Goal: Task Accomplishment & Management: Use online tool/utility

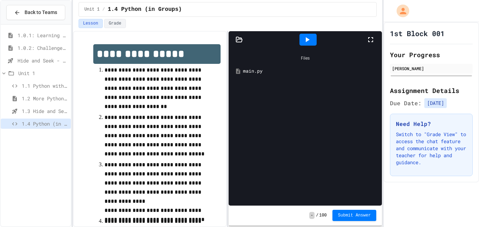
click at [371, 42] on icon at bounding box center [371, 39] width 8 height 8
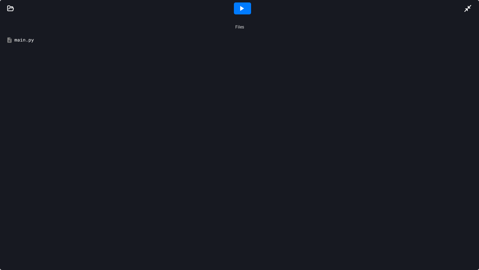
click at [246, 10] on icon at bounding box center [242, 8] width 8 height 8
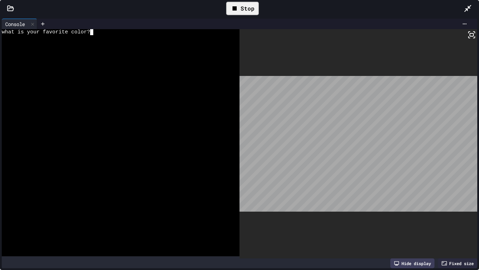
click at [106, 40] on div at bounding box center [117, 38] width 231 height 6
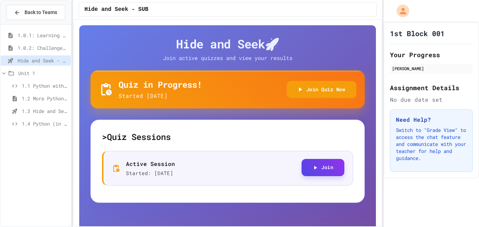
click at [314, 165] on icon "button" at bounding box center [315, 168] width 6 height 6
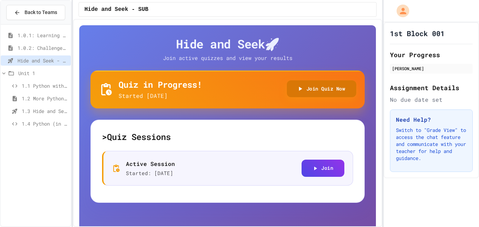
click at [333, 88] on button "Join Quiz Now" at bounding box center [322, 88] width 70 height 17
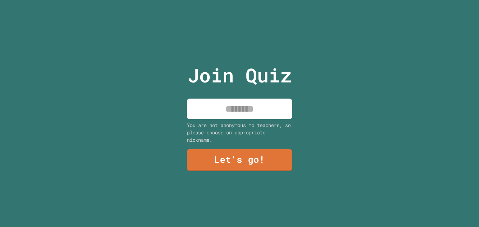
click at [269, 111] on input at bounding box center [239, 109] width 105 height 21
type input "***"
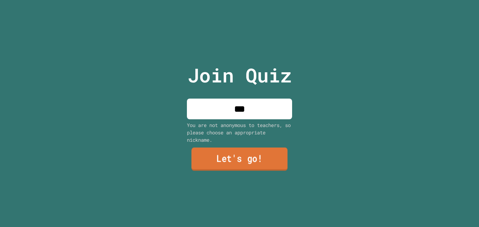
click at [267, 158] on link "Let's go!" at bounding box center [240, 159] width 96 height 23
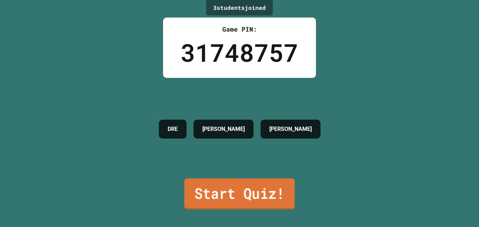
click at [260, 190] on link "Start Quiz!" at bounding box center [240, 194] width 111 height 31
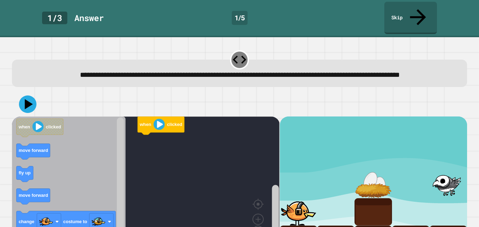
scroll to position [24, 0]
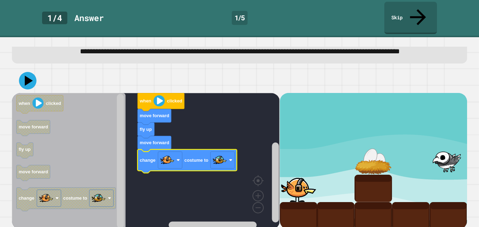
click at [162, 96] on image "Blockly Workspace" at bounding box center [159, 100] width 11 height 11
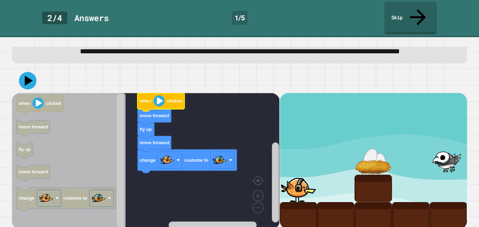
click at [162, 96] on image "Blockly Workspace" at bounding box center [159, 100] width 11 height 11
click at [157, 98] on image "Blockly Workspace" at bounding box center [159, 100] width 11 height 11
click at [225, 167] on rect "Blockly Workspace" at bounding box center [146, 161] width 268 height 136
click at [226, 157] on image "Blockly Workspace" at bounding box center [220, 160] width 14 height 14
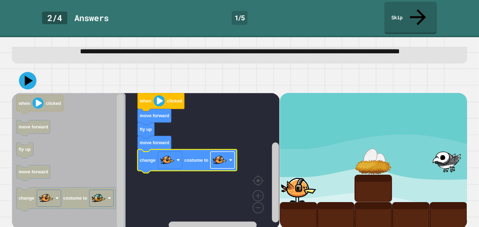
click at [224, 160] on image "Blockly Workspace" at bounding box center [220, 160] width 14 height 14
click at [28, 79] on icon at bounding box center [27, 80] width 21 height 21
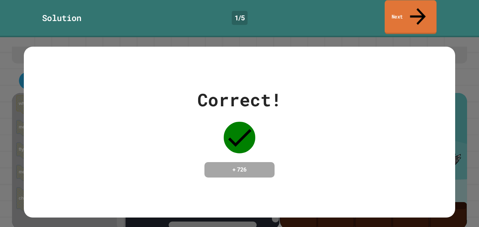
click at [421, 7] on icon at bounding box center [418, 16] width 24 height 25
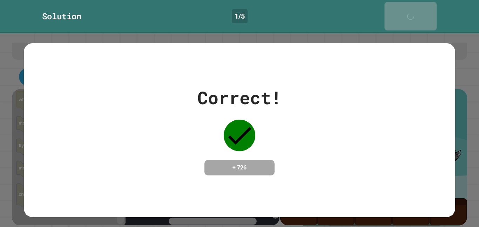
scroll to position [23, 0]
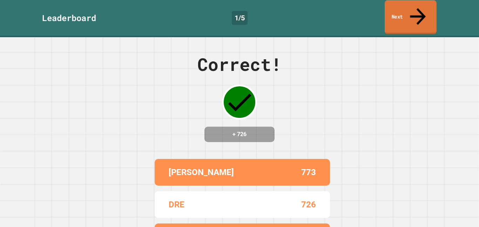
click at [419, 5] on icon at bounding box center [418, 16] width 24 height 25
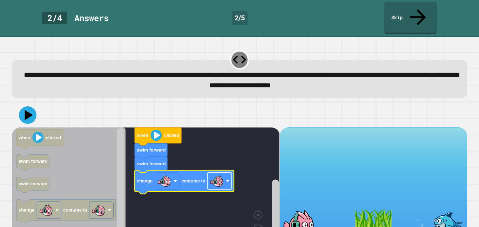
click at [226, 173] on rect "Blockly Workspace" at bounding box center [220, 181] width 24 height 17
click at [21, 105] on icon at bounding box center [27, 115] width 21 height 21
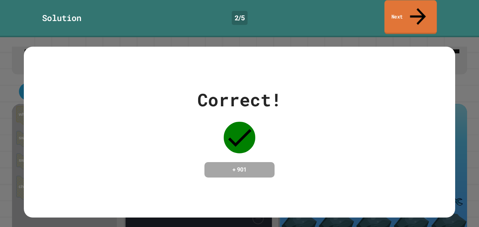
click at [404, 7] on link "Next" at bounding box center [411, 17] width 52 height 34
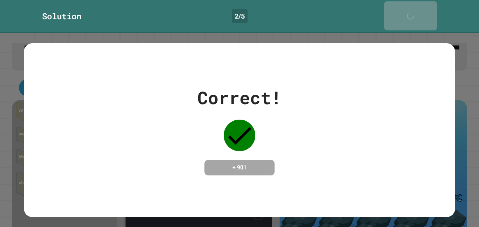
scroll to position [23, 0]
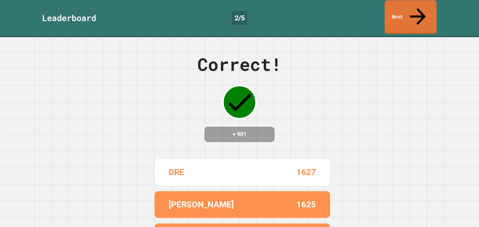
click at [395, 12] on link "Next" at bounding box center [411, 17] width 52 height 34
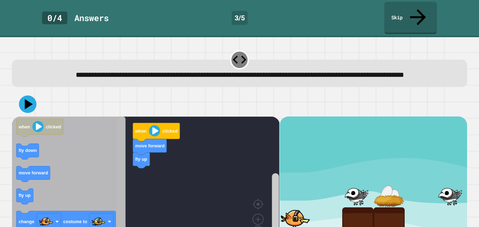
scroll to position [24, 0]
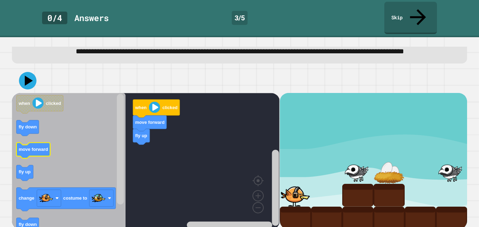
click at [36, 147] on text "move forward" at bounding box center [33, 149] width 29 height 5
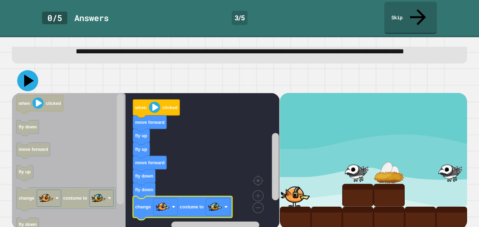
click at [29, 77] on icon at bounding box center [29, 81] width 10 height 12
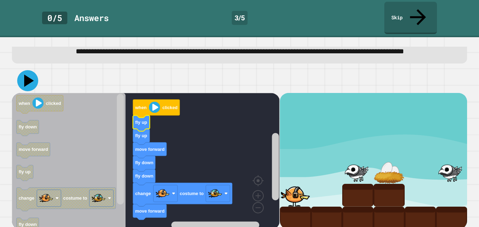
click at [33, 80] on icon at bounding box center [27, 80] width 21 height 21
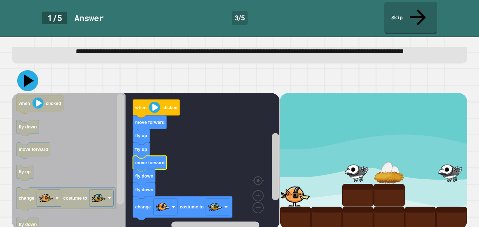
click at [33, 76] on icon at bounding box center [27, 80] width 21 height 21
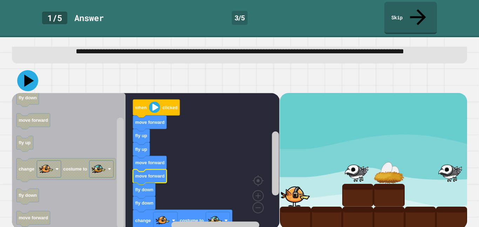
click at [27, 75] on icon at bounding box center [29, 81] width 10 height 12
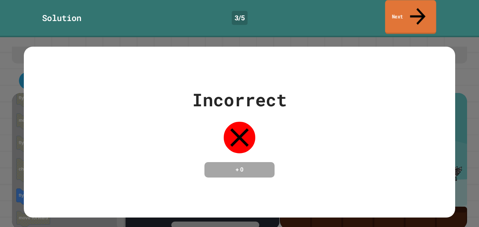
click at [404, 6] on link "Next" at bounding box center [410, 17] width 51 height 34
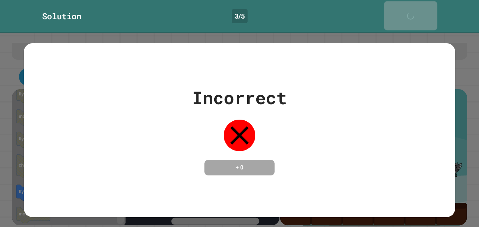
scroll to position [23, 0]
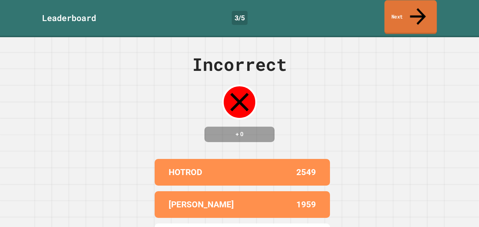
click at [400, 6] on link "Next" at bounding box center [411, 17] width 52 height 34
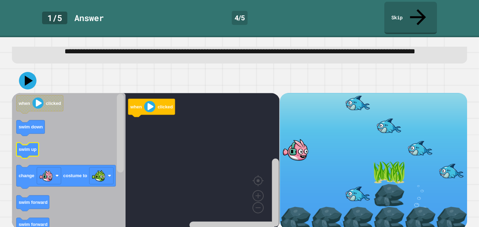
scroll to position [23, 0]
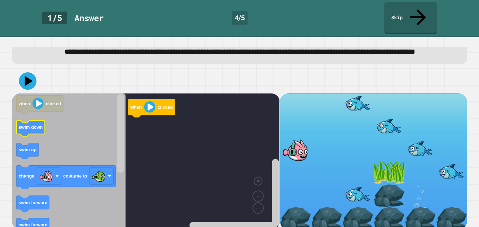
click at [28, 125] on text "swim down" at bounding box center [31, 127] width 24 height 5
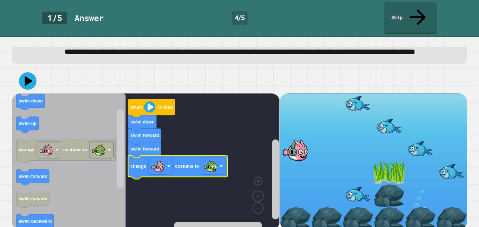
click at [150, 102] on image "Blockly Workspace" at bounding box center [149, 106] width 11 height 11
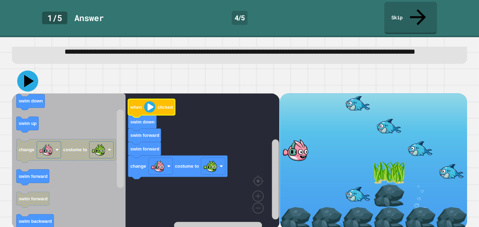
click at [33, 79] on icon at bounding box center [27, 81] width 21 height 21
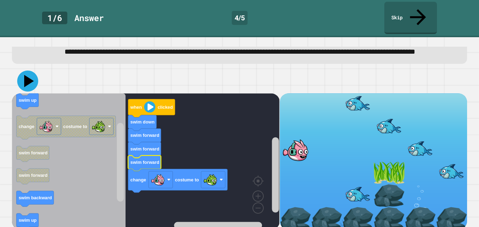
click at [27, 77] on icon at bounding box center [29, 81] width 10 height 12
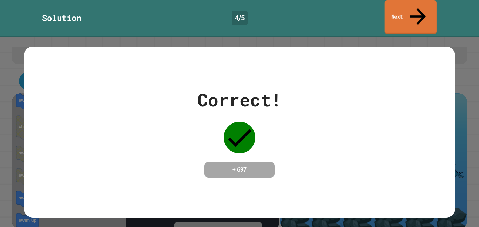
click at [416, 9] on icon at bounding box center [418, 16] width 24 height 25
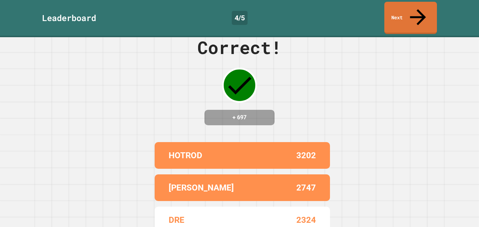
scroll to position [0, 0]
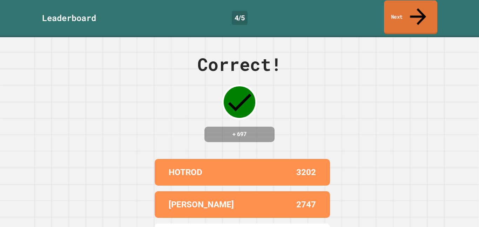
click at [402, 12] on link "Next" at bounding box center [410, 17] width 53 height 34
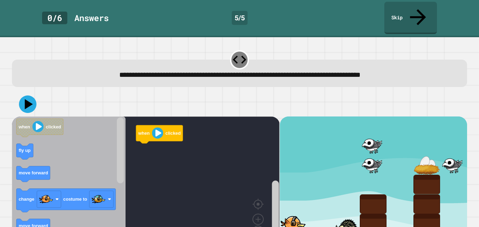
click at [73, 200] on icon "Blockly Workspace" at bounding box center [69, 185] width 114 height 136
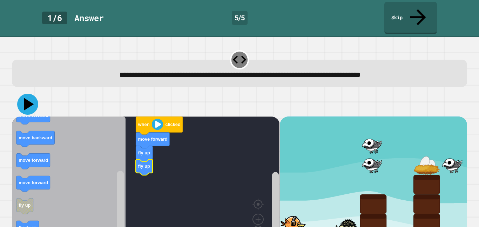
click at [31, 94] on icon at bounding box center [27, 104] width 21 height 21
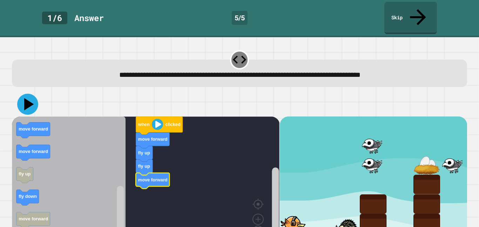
click at [28, 98] on icon at bounding box center [29, 104] width 10 height 12
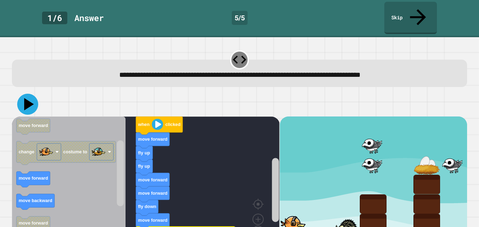
click at [28, 98] on icon at bounding box center [29, 104] width 10 height 12
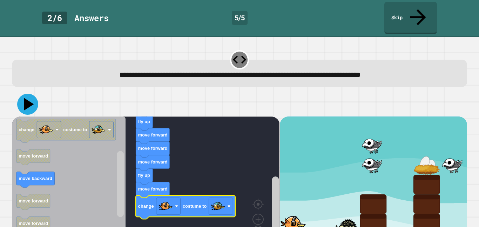
click at [32, 94] on icon at bounding box center [27, 104] width 21 height 21
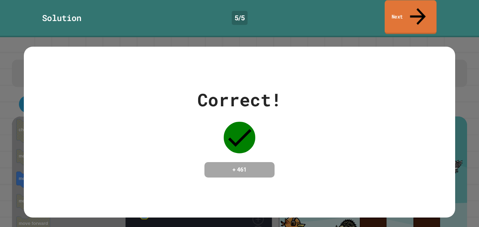
click at [403, 13] on link "Next" at bounding box center [411, 17] width 52 height 34
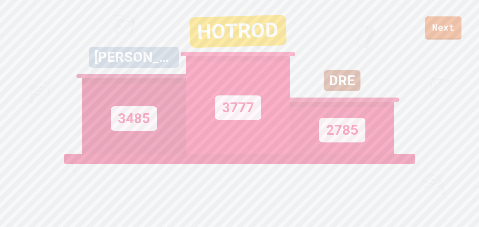
click at [440, 37] on link "Next" at bounding box center [443, 27] width 37 height 23
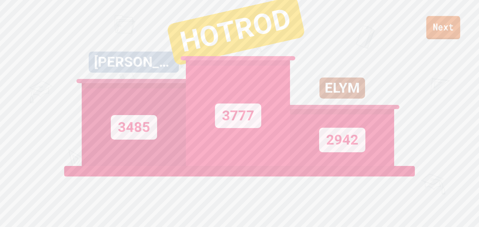
click at [451, 33] on link "Next" at bounding box center [444, 27] width 34 height 23
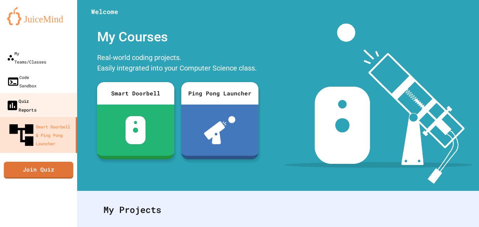
click at [74, 93] on link "Quiz Reports" at bounding box center [39, 105] width 80 height 25
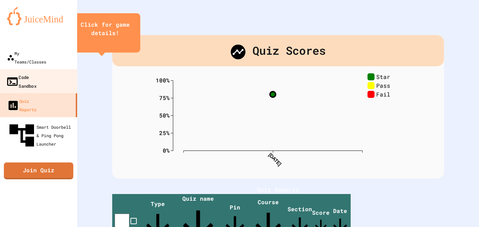
click at [68, 70] on link "Code Sandbox" at bounding box center [39, 81] width 80 height 25
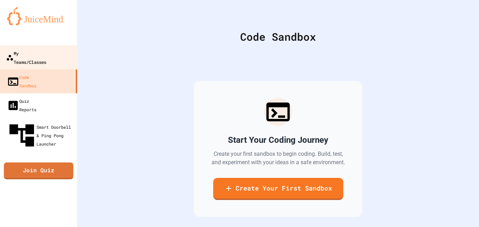
click at [65, 56] on link "My Teams/Classes" at bounding box center [39, 57] width 80 height 25
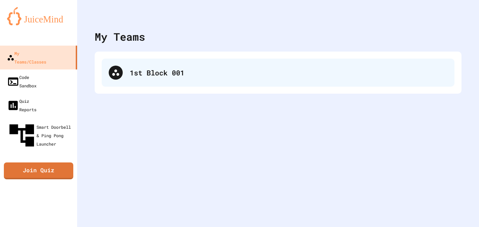
click at [140, 85] on div "1st Block 001" at bounding box center [278, 73] width 353 height 28
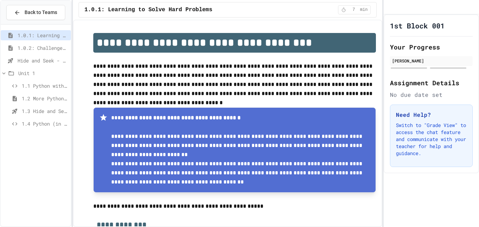
click at [50, 57] on span "Hide and Seek - SUB" at bounding box center [43, 60] width 51 height 7
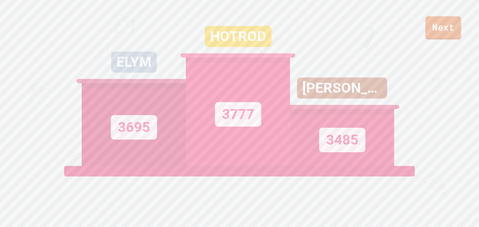
click at [441, 35] on link "Next" at bounding box center [444, 27] width 36 height 23
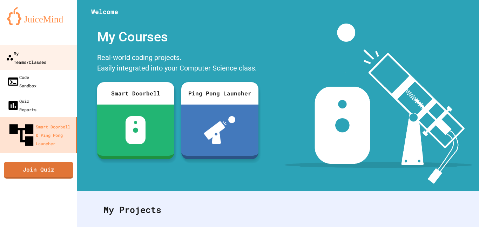
click at [46, 49] on div "My Teams/Classes" at bounding box center [26, 57] width 40 height 17
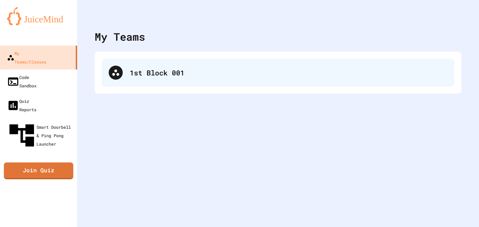
click at [157, 75] on div "1st Block 001" at bounding box center [289, 72] width 318 height 11
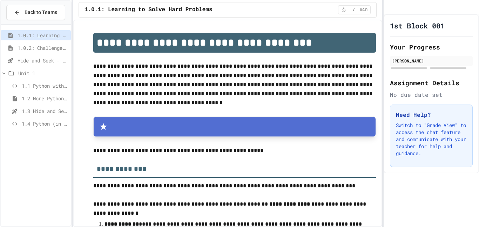
click at [61, 52] on div "1.0.2: Challenge Problem - The Bridge" at bounding box center [36, 48] width 70 height 10
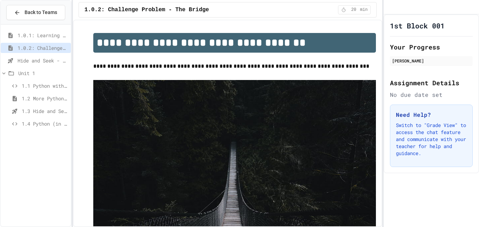
click at [55, 64] on span "Hide and Seek - SUB" at bounding box center [43, 60] width 51 height 7
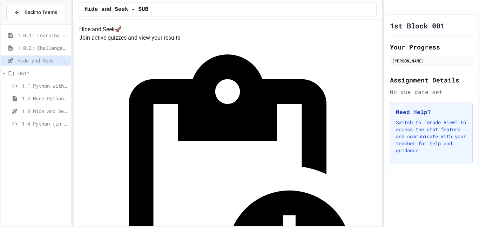
click at [59, 54] on div "1.0.2: Challenge Problem - The Bridge" at bounding box center [36, 49] width 70 height 13
click at [32, 34] on span "1.0.1: Learning to Solve Hard Problems" at bounding box center [43, 35] width 51 height 7
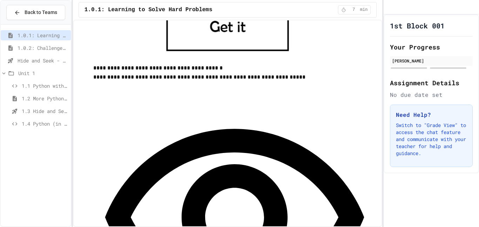
scroll to position [405, 0]
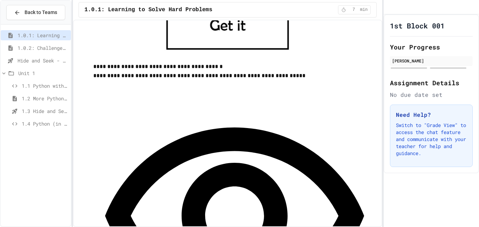
click at [194, 87] on div "**********" at bounding box center [234, 230] width 283 height 301
click at [192, 100] on div "**********" at bounding box center [234, 230] width 283 height 301
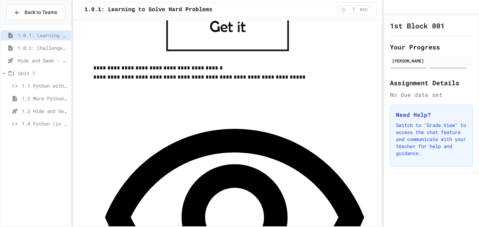
scroll to position [408, 0]
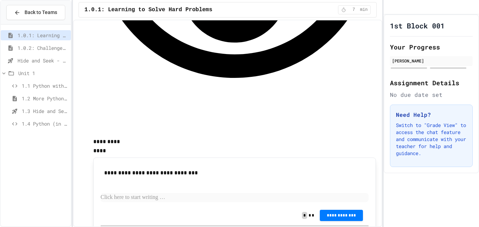
scroll to position [632, 0]
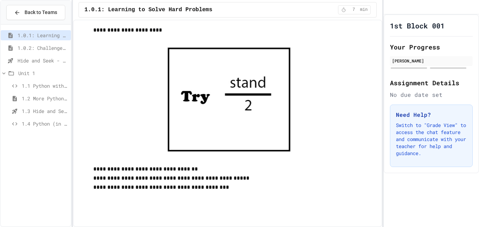
scroll to position [840, 0]
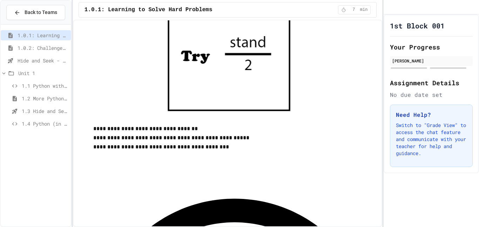
scroll to position [892, 0]
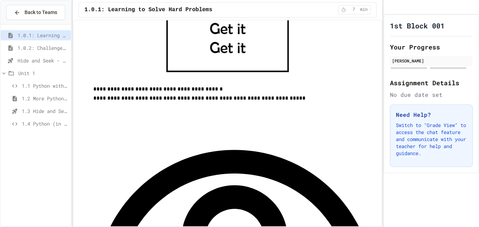
scroll to position [385, 0]
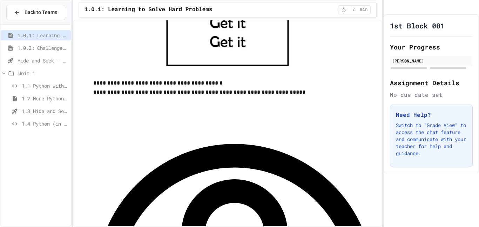
scroll to position [397, 0]
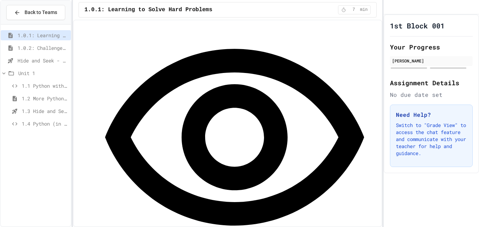
scroll to position [471, 0]
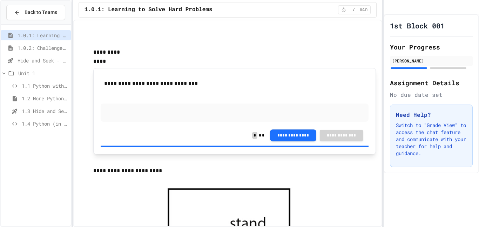
scroll to position [721, 0]
click at [472, 122] on div "Need Help? Switch to "Grade View" to access the chat feature and communicate wi…" at bounding box center [431, 136] width 83 height 62
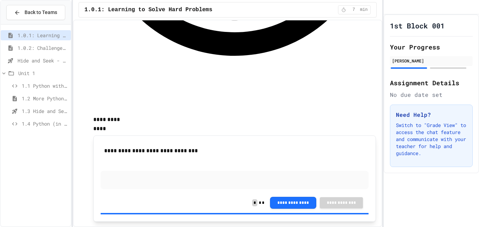
scroll to position [655, 0]
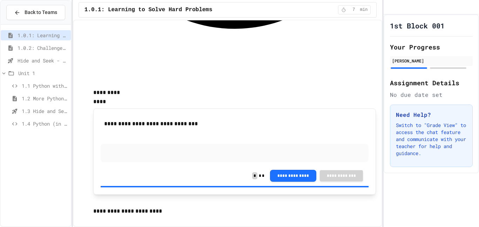
scroll to position [695, 0]
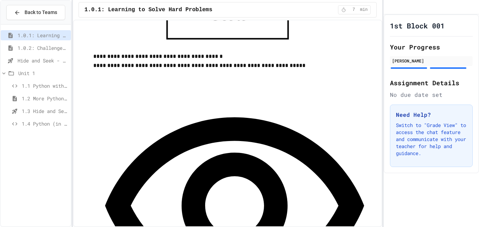
scroll to position [420, 0]
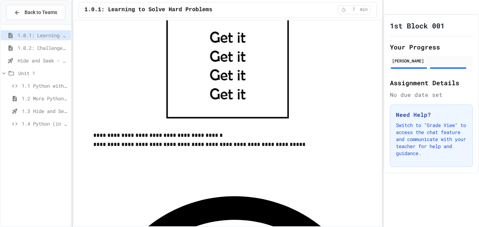
scroll to position [338, 0]
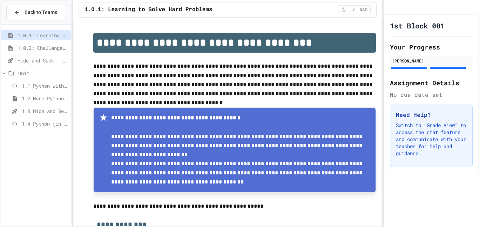
click at [46, 46] on span "1.0.2: Challenge Problem - The Bridge" at bounding box center [43, 47] width 51 height 7
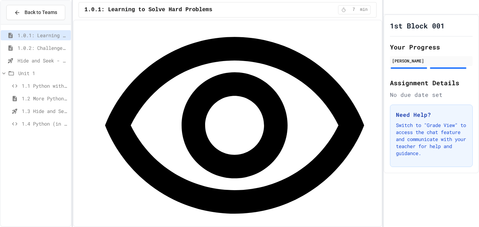
scroll to position [495, 0]
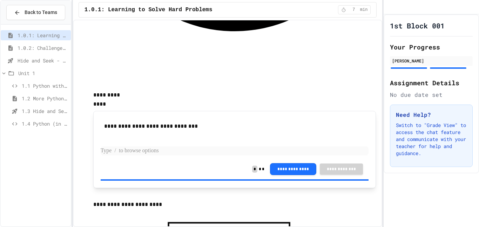
scroll to position [678, 0]
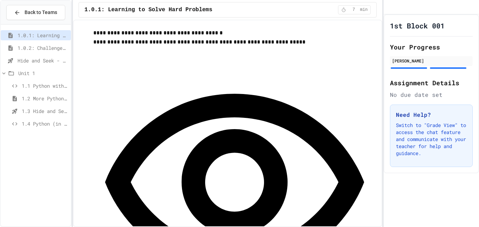
scroll to position [430, 0]
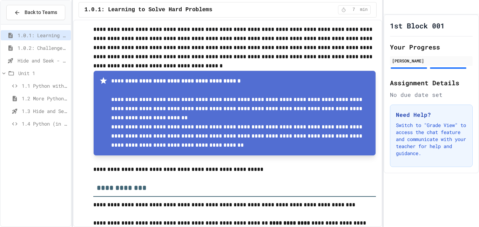
scroll to position [0, 0]
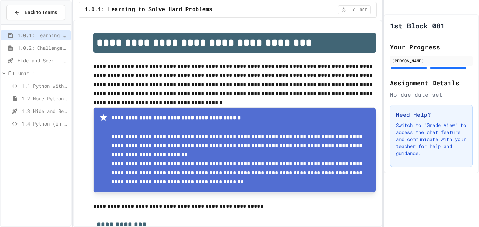
click at [49, 49] on span "1.0.2: Challenge Problem - The Bridge" at bounding box center [43, 47] width 51 height 7
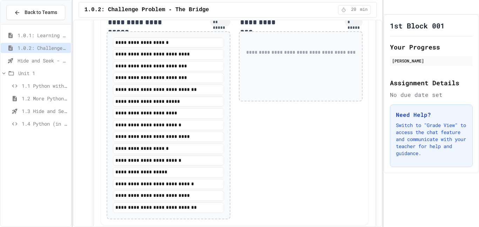
scroll to position [760, 0]
